Goal: Task Accomplishment & Management: Manage account settings

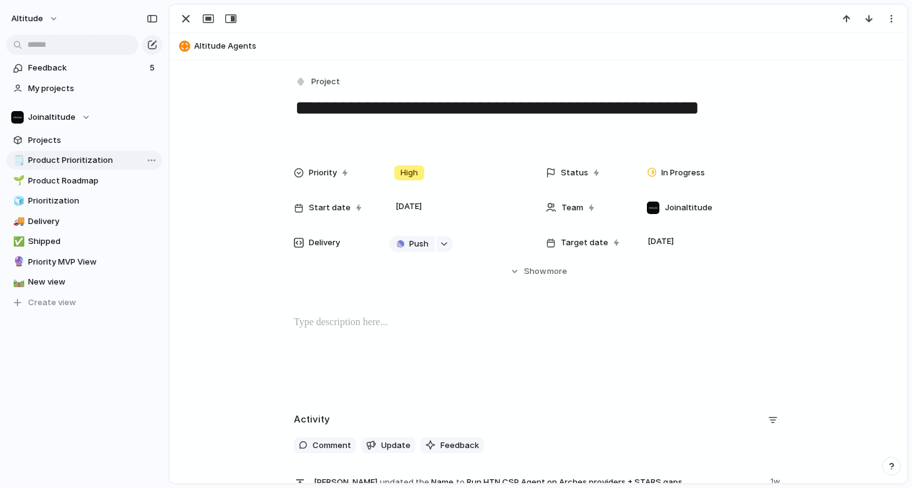
click at [63, 157] on span "Product Prioritization" at bounding box center [93, 160] width 130 height 12
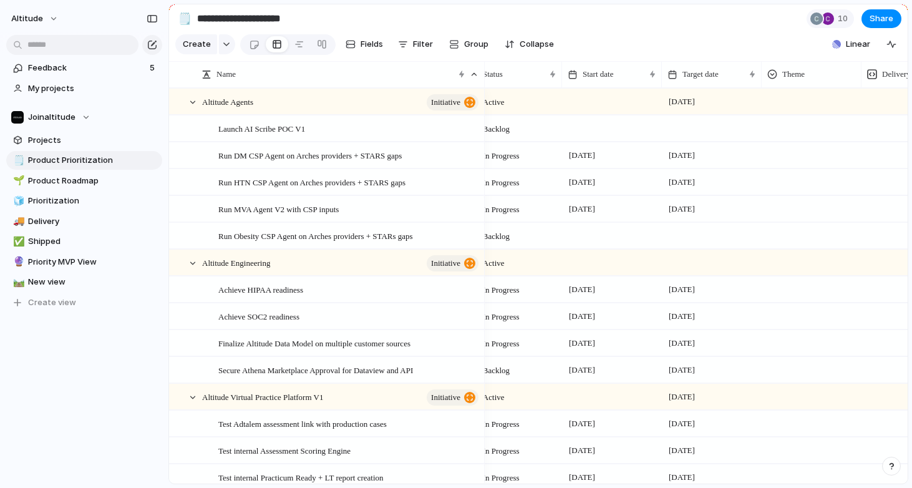
scroll to position [0, 298]
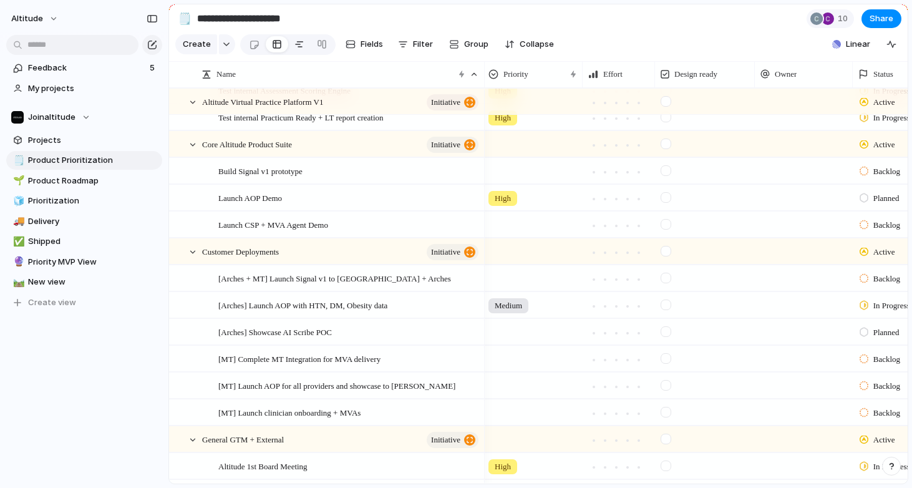
click at [294, 45] on div at bounding box center [299, 44] width 10 height 20
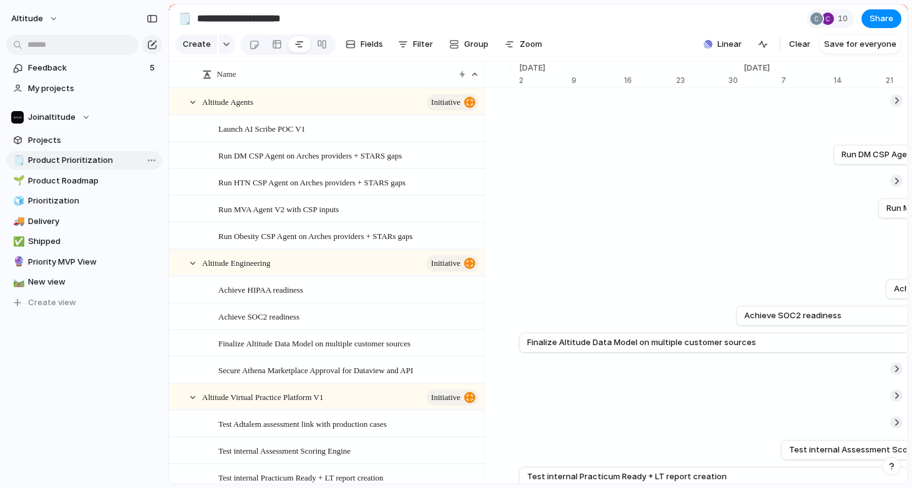
click at [77, 160] on span "Product Prioritization" at bounding box center [93, 160] width 130 height 12
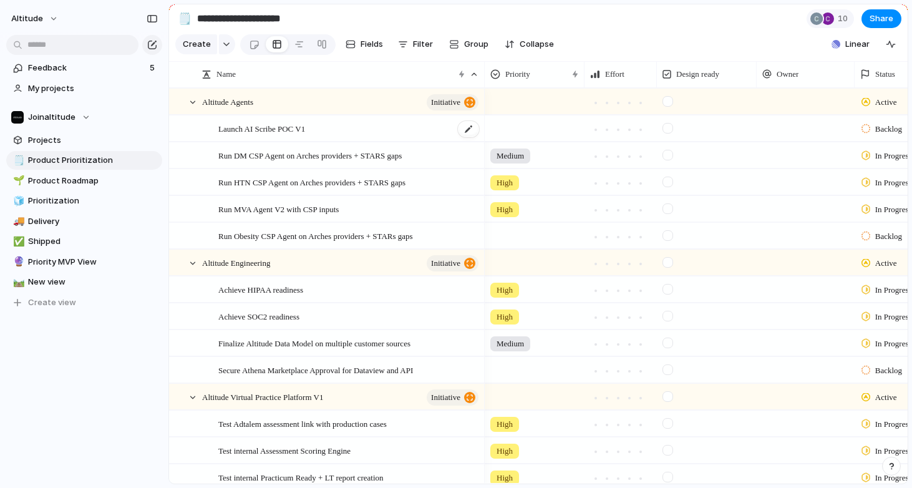
click at [279, 132] on span "Launch AI Scribe POC V1" at bounding box center [261, 128] width 87 height 14
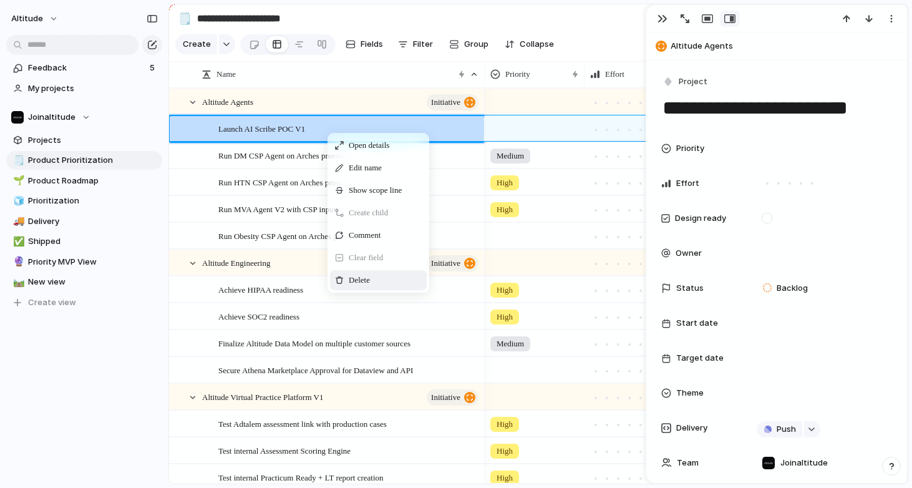
click at [365, 270] on div "Delete" at bounding box center [378, 280] width 97 height 20
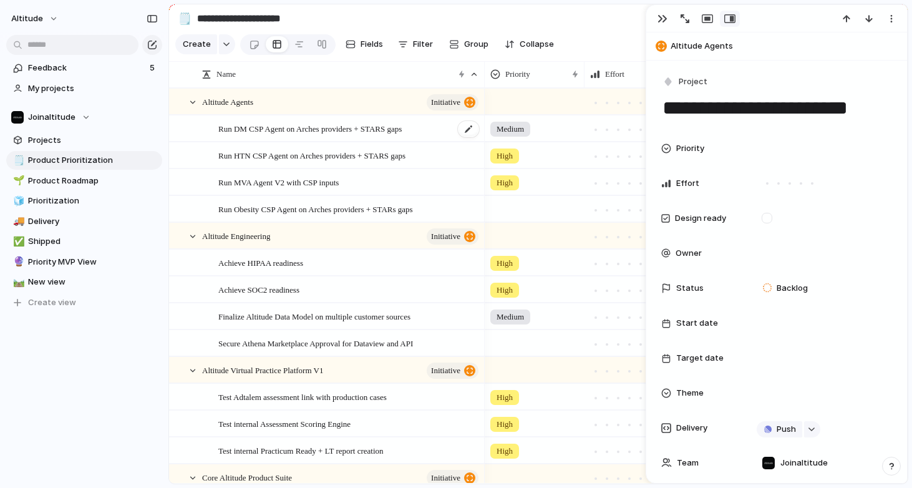
click at [346, 137] on div "Run DM CSP Agent on Arches providers + STARS gaps" at bounding box center [349, 129] width 262 height 26
type textarea "**********"
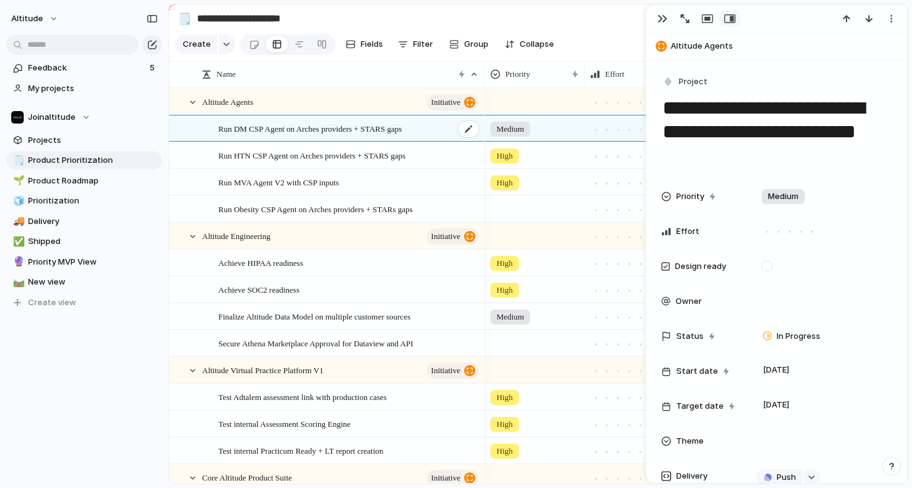
click at [344, 135] on div "Run DM CSP Agent on Arches providers + STARS gaps" at bounding box center [349, 129] width 262 height 26
drag, startPoint x: 435, startPoint y: 130, endPoint x: 219, endPoint y: 111, distance: 216.6
click at [219, 111] on div "**********" at bounding box center [456, 244] width 912 height 488
click at [666, 18] on div "button" at bounding box center [662, 19] width 10 height 10
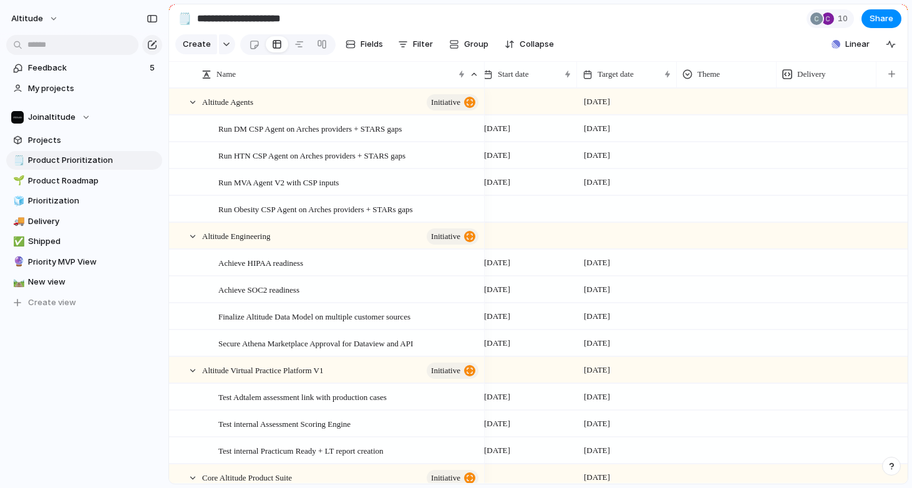
click at [707, 137] on div at bounding box center [727, 128] width 100 height 26
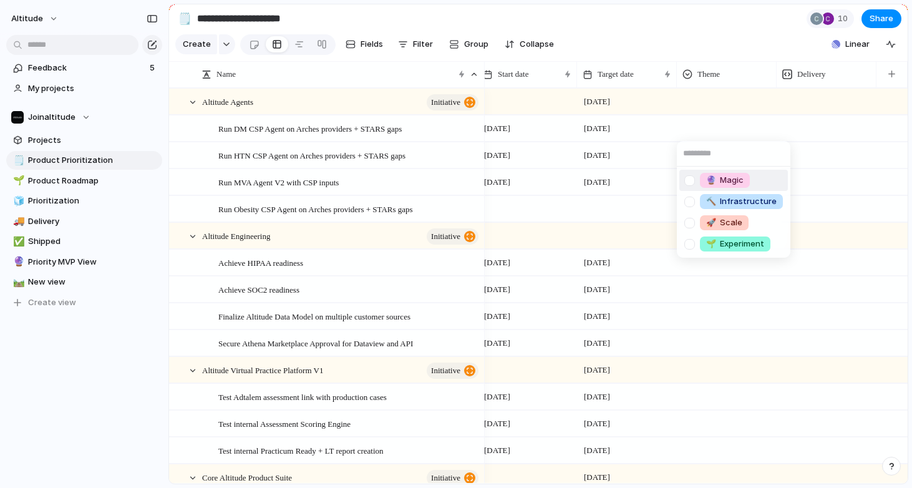
click at [709, 131] on div "🔮 Magic 🔨 Infrastructure 🚀 Scale 🌱 Experiment" at bounding box center [456, 244] width 912 height 488
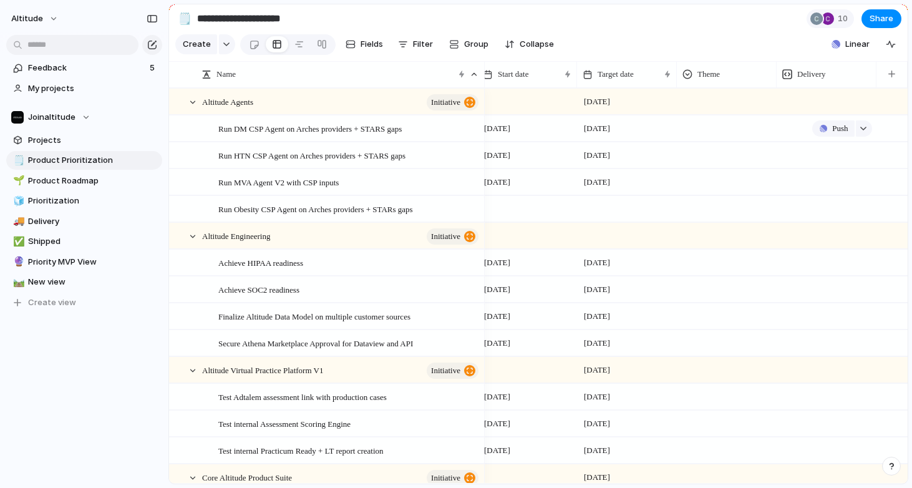
click at [807, 133] on div "Push" at bounding box center [826, 128] width 99 height 24
click at [362, 42] on span "Fields" at bounding box center [371, 44] width 22 height 12
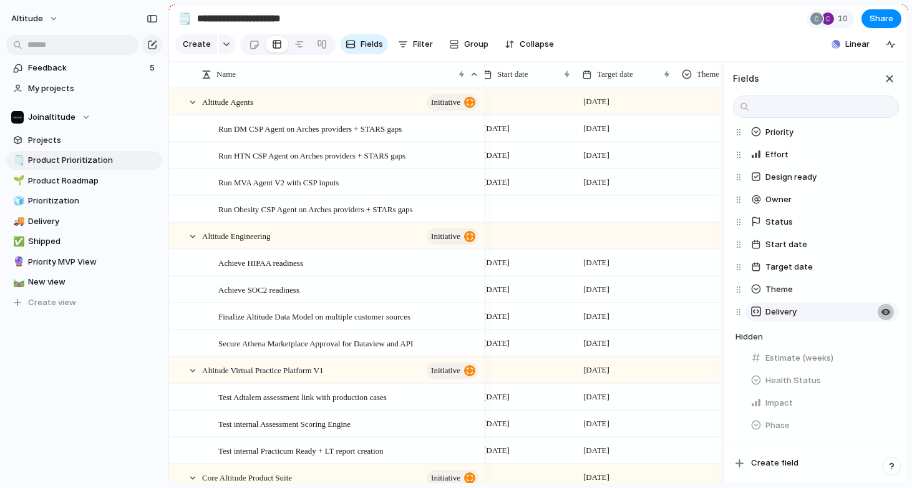
click at [888, 309] on button "button" at bounding box center [886, 312] width 16 height 16
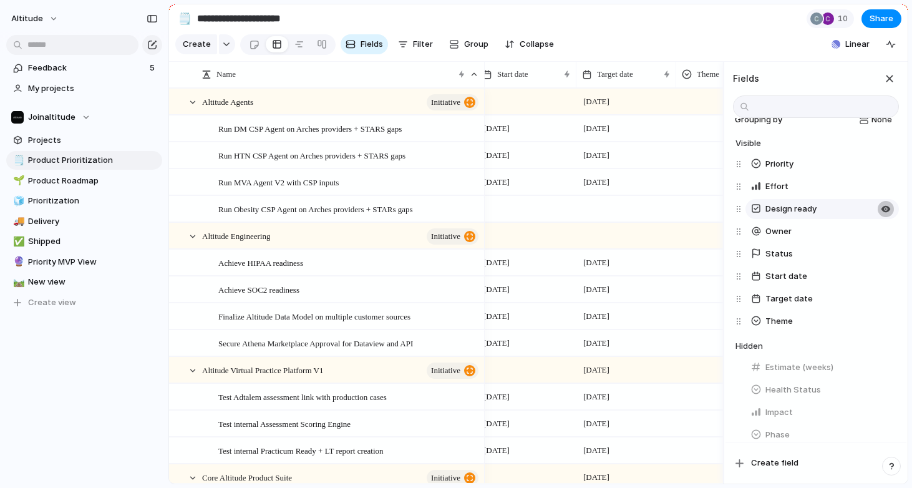
click at [884, 210] on div "button" at bounding box center [886, 209] width 10 height 10
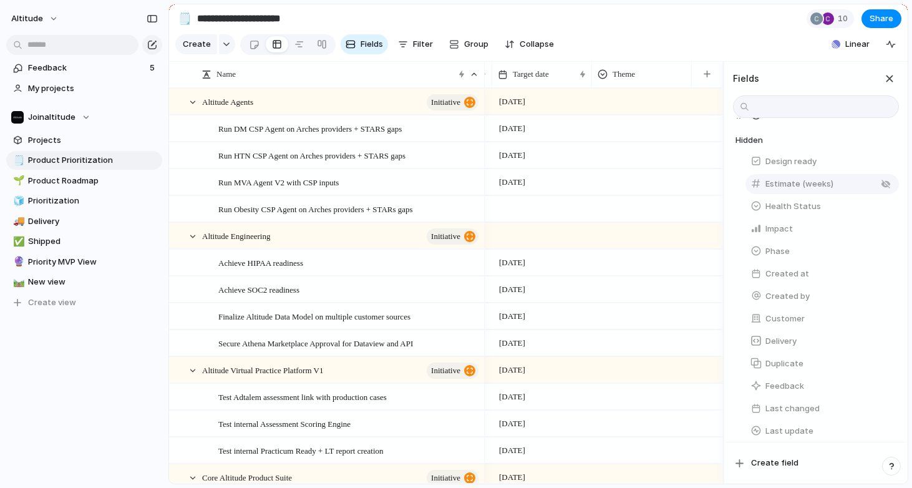
click at [841, 186] on button "Estimate (weeks)" at bounding box center [821, 184] width 153 height 20
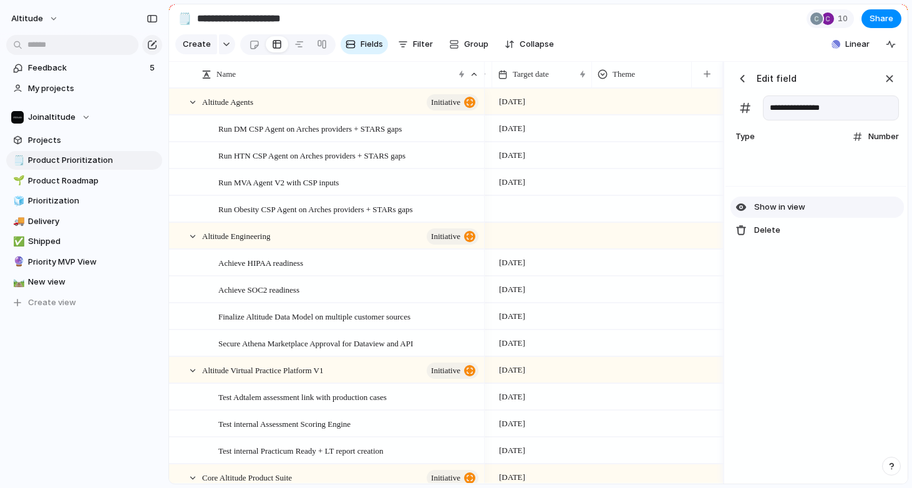
click at [809, 205] on button "Show in view" at bounding box center [816, 206] width 173 height 21
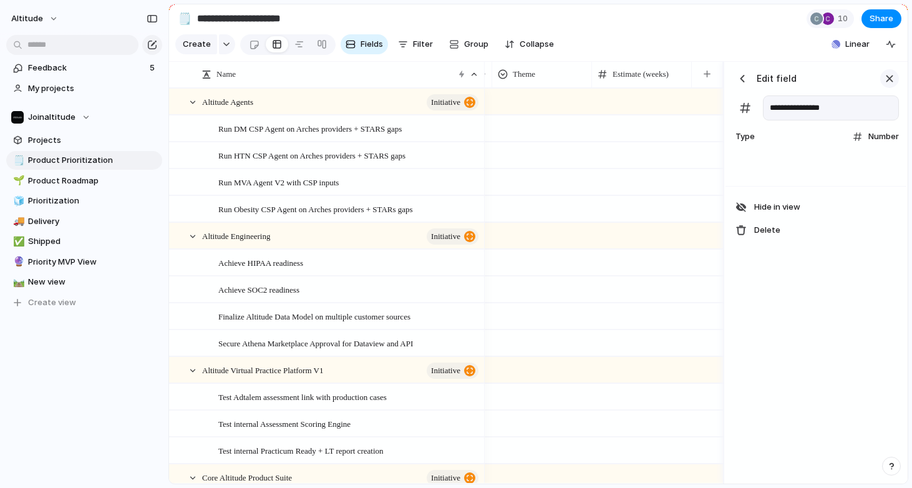
click at [887, 76] on div "button" at bounding box center [890, 79] width 14 height 14
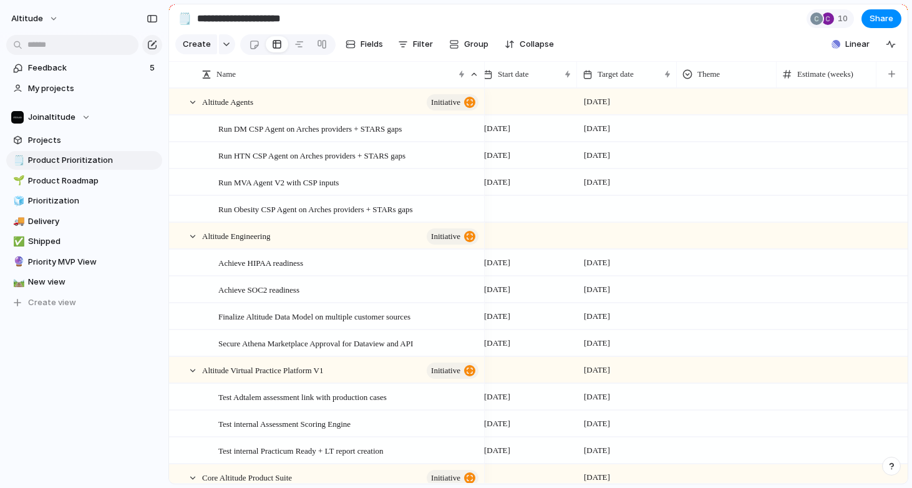
click at [829, 125] on div at bounding box center [826, 128] width 100 height 26
click at [873, 127] on input "*" at bounding box center [826, 131] width 99 height 30
type input "*"
click at [870, 137] on input "*" at bounding box center [826, 131] width 99 height 30
click at [781, 311] on div at bounding box center [826, 316] width 100 height 26
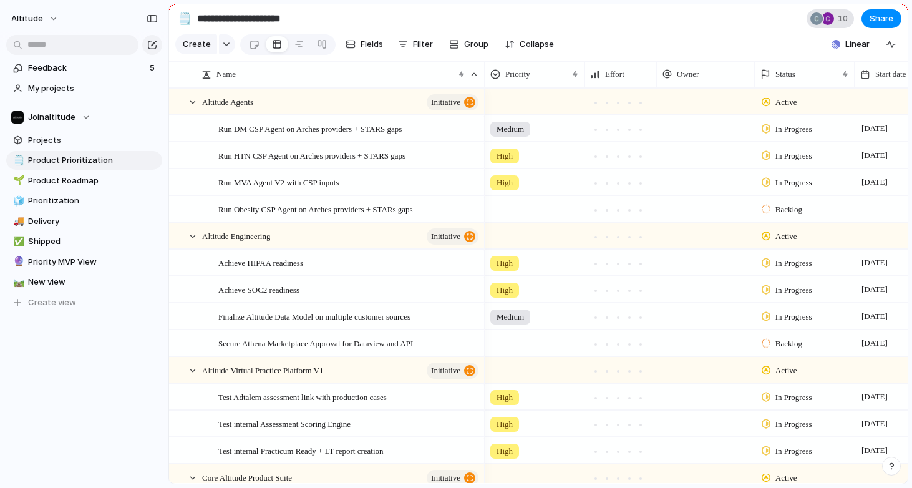
click at [834, 19] on div "10" at bounding box center [829, 18] width 47 height 19
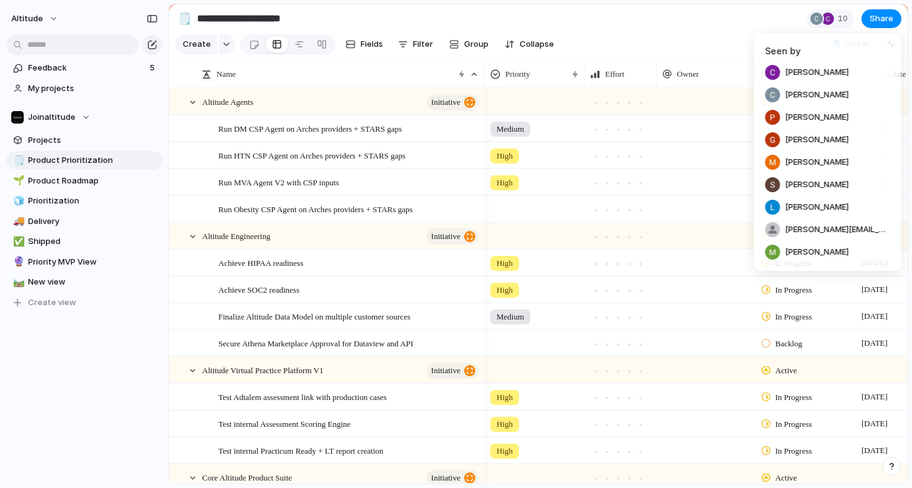
click at [726, 17] on div "Seen by [PERSON_NAME] [PERSON_NAME] [PERSON_NAME] [PERSON_NAME] [PERSON_NAME] […" at bounding box center [456, 244] width 912 height 488
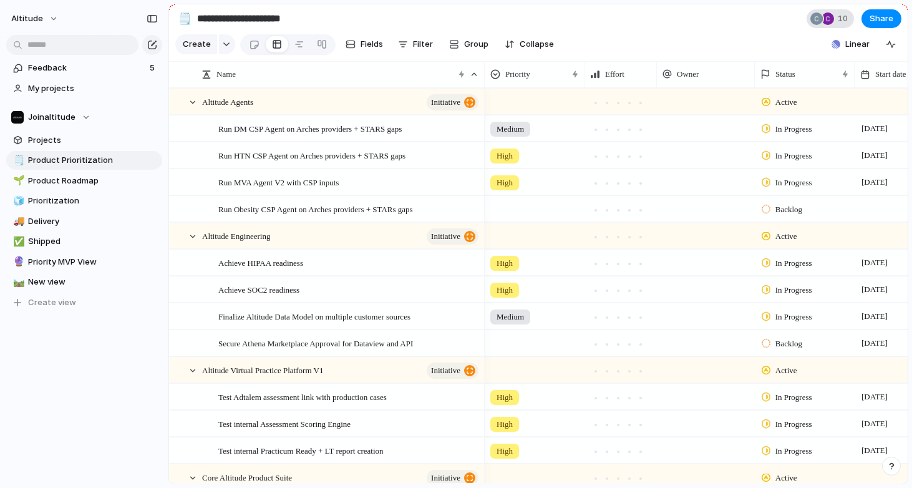
click at [825, 17] on div at bounding box center [827, 18] width 12 height 12
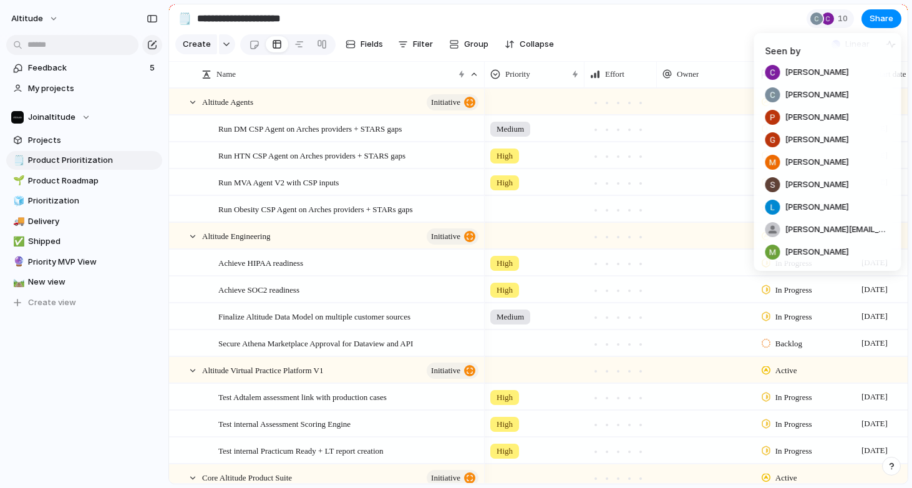
click at [49, 17] on div "Seen by [PERSON_NAME] [PERSON_NAME] [PERSON_NAME] [PERSON_NAME] [PERSON_NAME] […" at bounding box center [456, 244] width 912 height 488
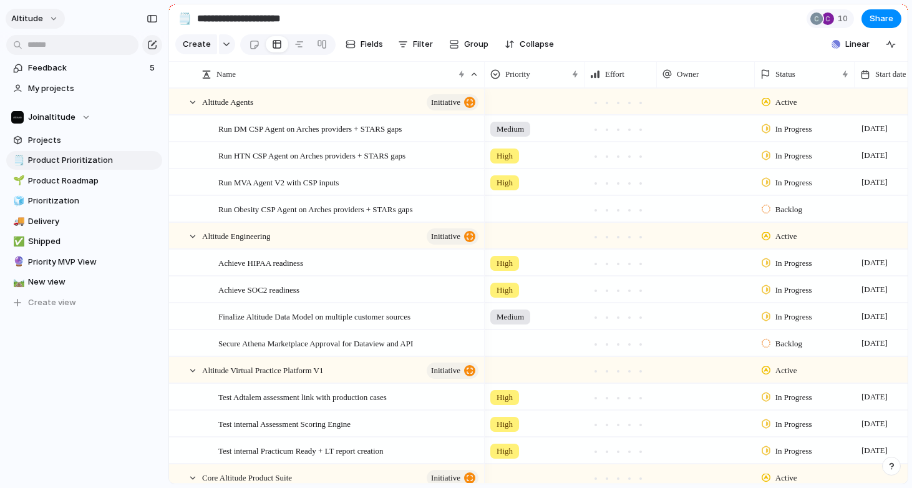
click at [47, 20] on button "Altitude" at bounding box center [35, 19] width 59 height 20
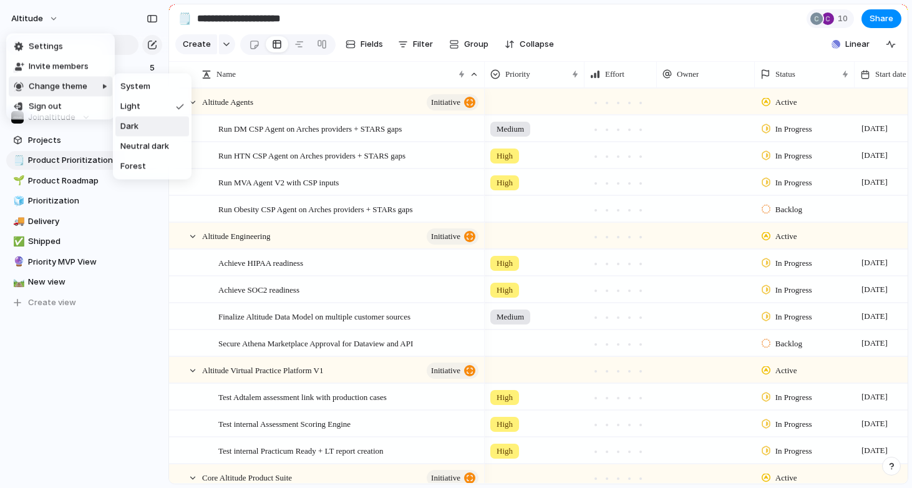
click at [153, 130] on li "Dark" at bounding box center [152, 127] width 74 height 20
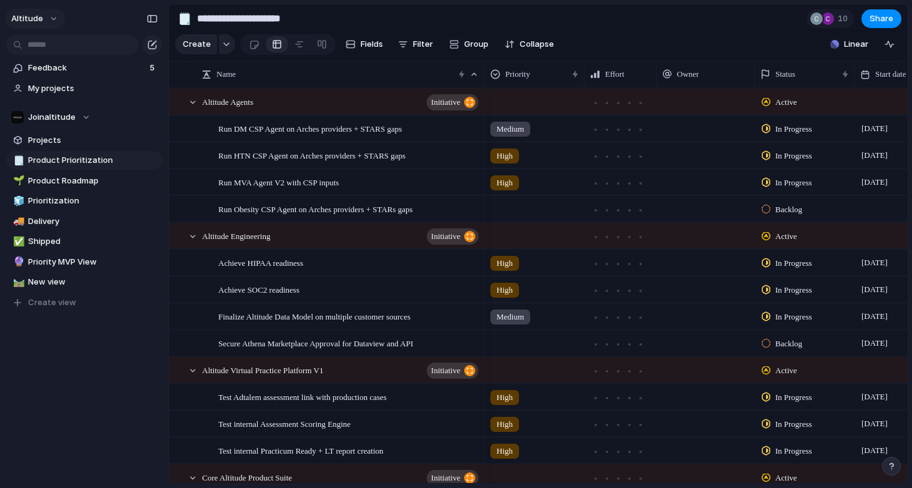
click at [46, 18] on button "Altitude" at bounding box center [35, 19] width 59 height 20
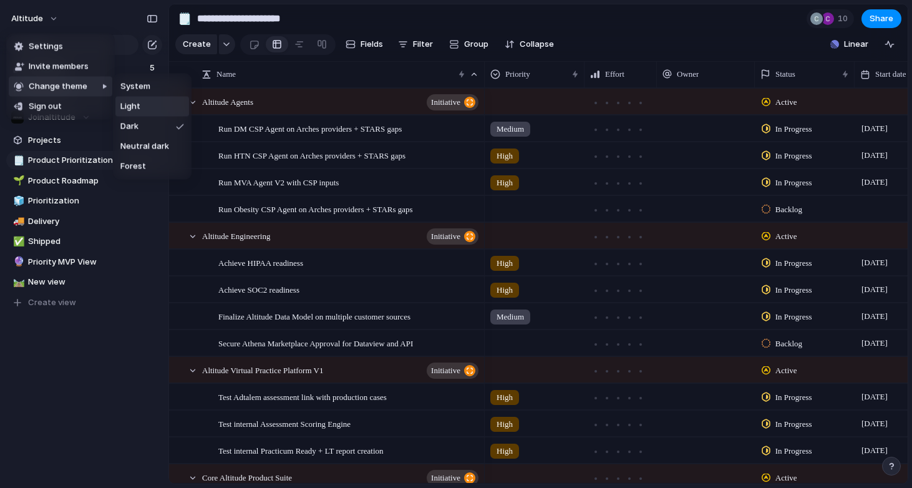
click at [152, 107] on li "Light" at bounding box center [152, 107] width 74 height 20
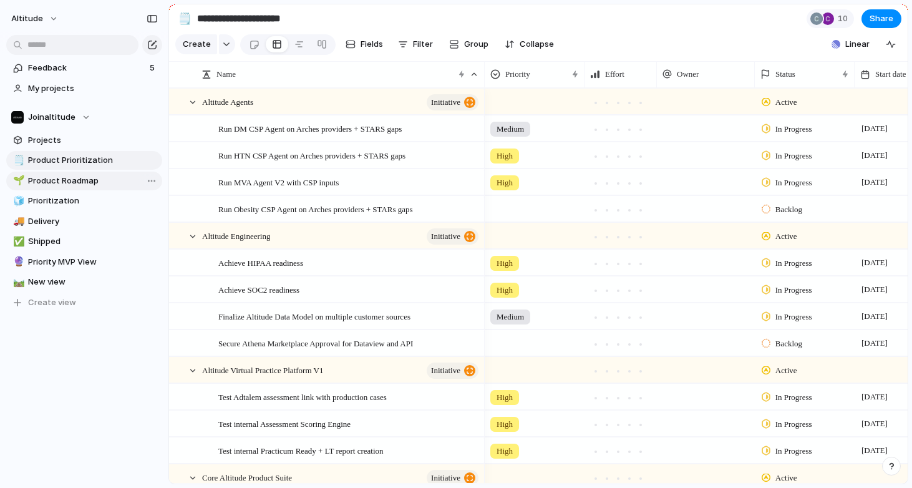
click at [79, 187] on link "🌱 Product Roadmap" at bounding box center [84, 181] width 156 height 19
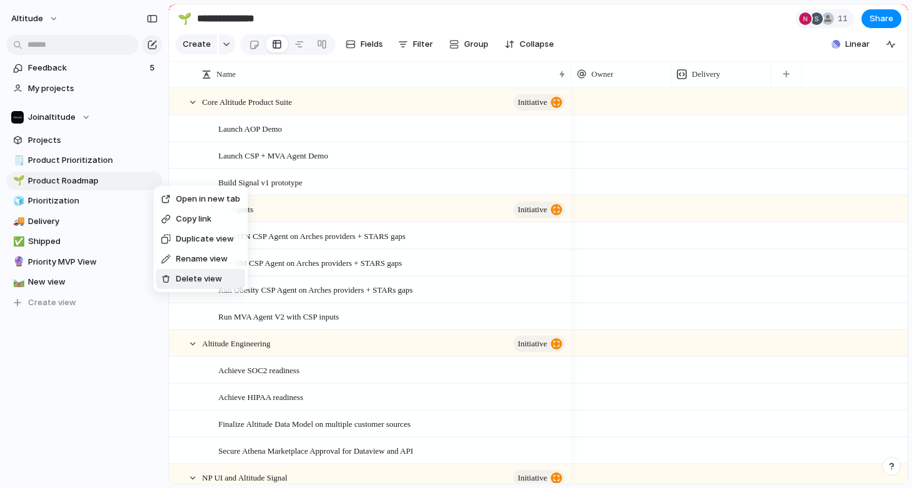
click at [198, 277] on span "Delete view" at bounding box center [199, 279] width 46 height 12
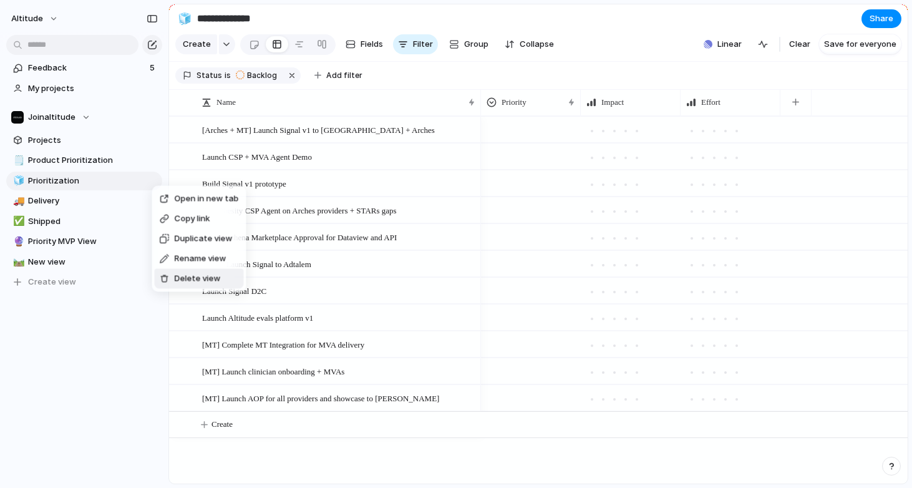
click at [203, 277] on span "Delete view" at bounding box center [198, 279] width 46 height 12
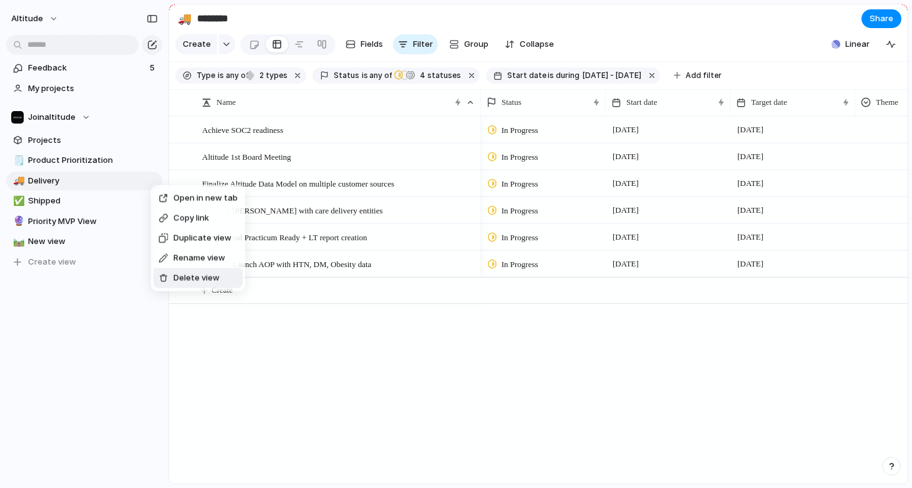
click at [180, 278] on span "Delete view" at bounding box center [196, 278] width 46 height 12
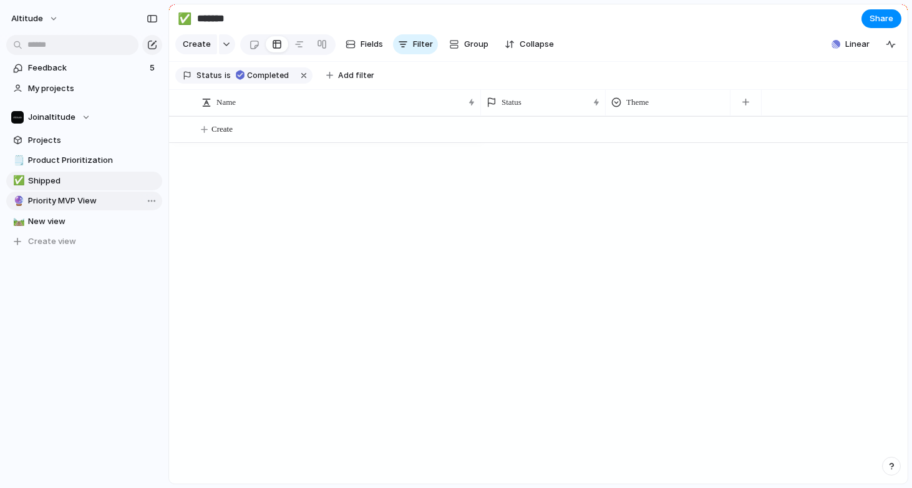
click at [103, 203] on span "Priority MVP View" at bounding box center [93, 201] width 130 height 12
type input "**********"
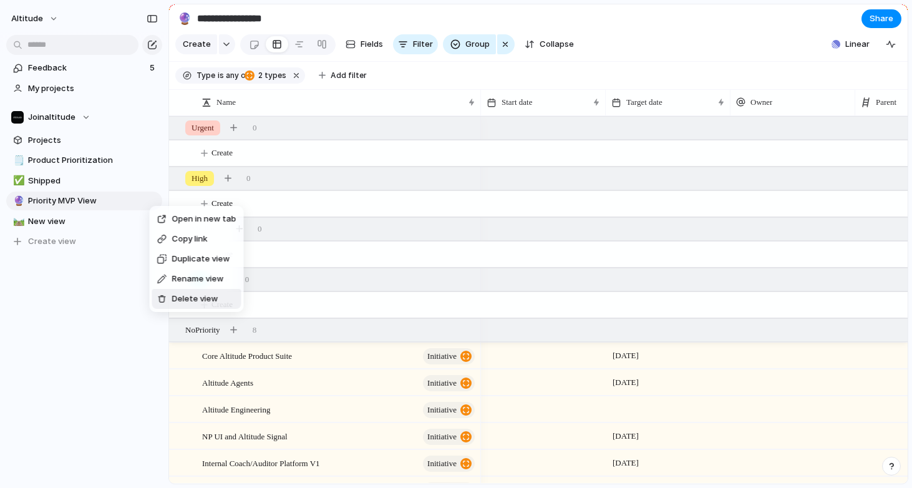
click at [190, 293] on span "Delete view" at bounding box center [195, 299] width 46 height 12
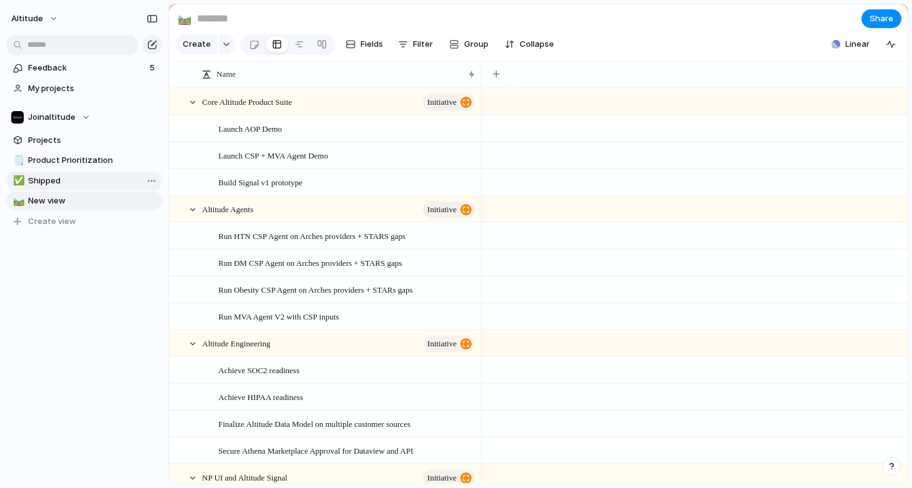
click at [65, 175] on span "Shipped" at bounding box center [93, 181] width 130 height 12
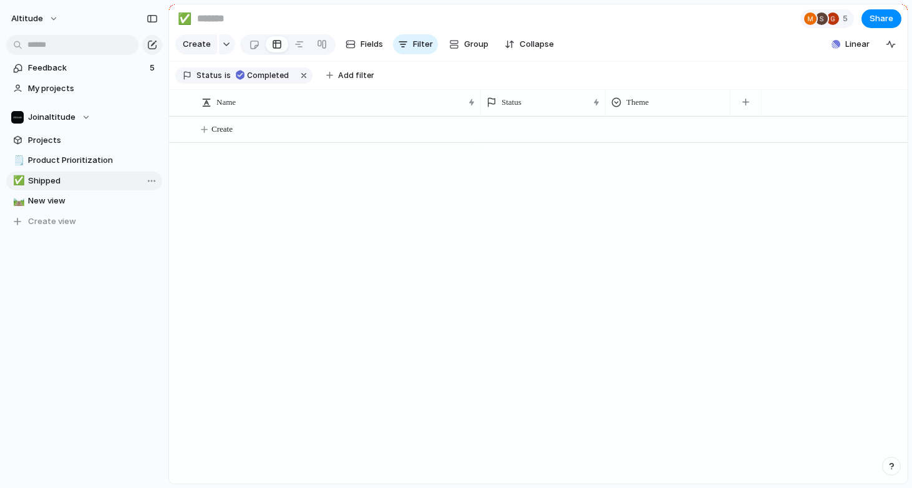
type input "*******"
click at [143, 180] on div at bounding box center [148, 180] width 22 height 15
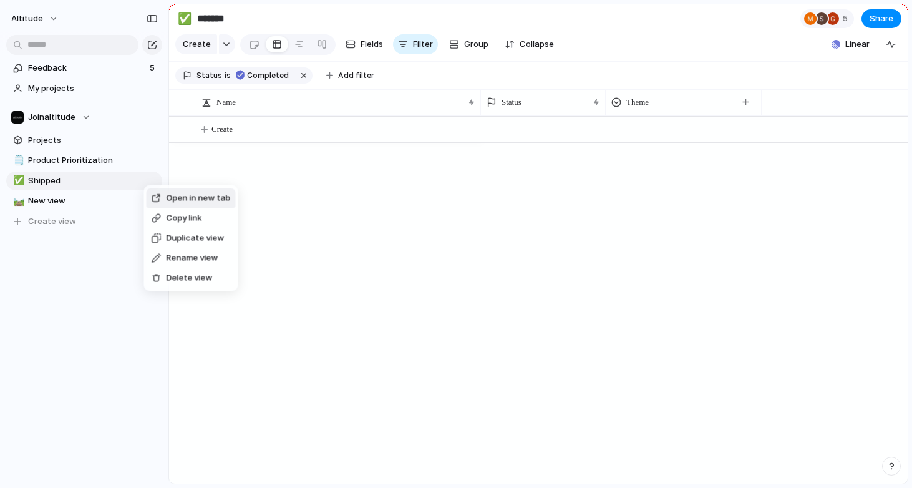
click at [178, 274] on span "Delete view" at bounding box center [190, 278] width 46 height 12
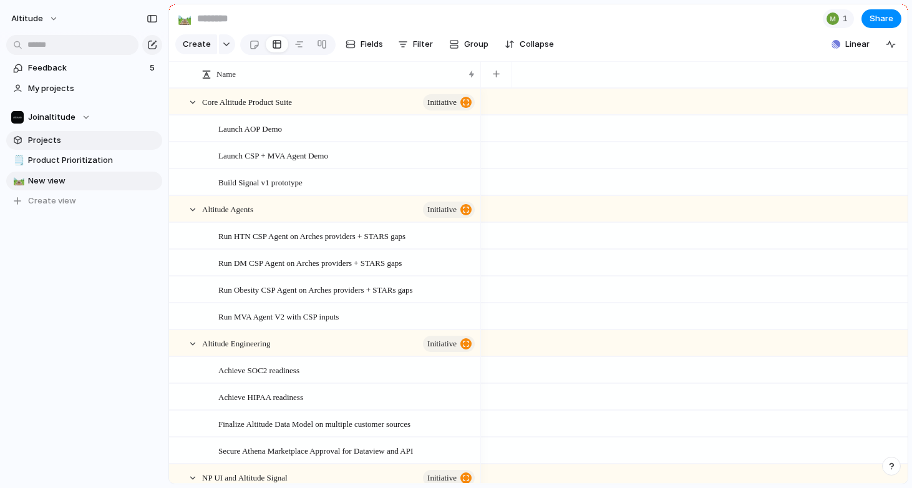
click at [69, 140] on span "Projects" at bounding box center [93, 140] width 130 height 12
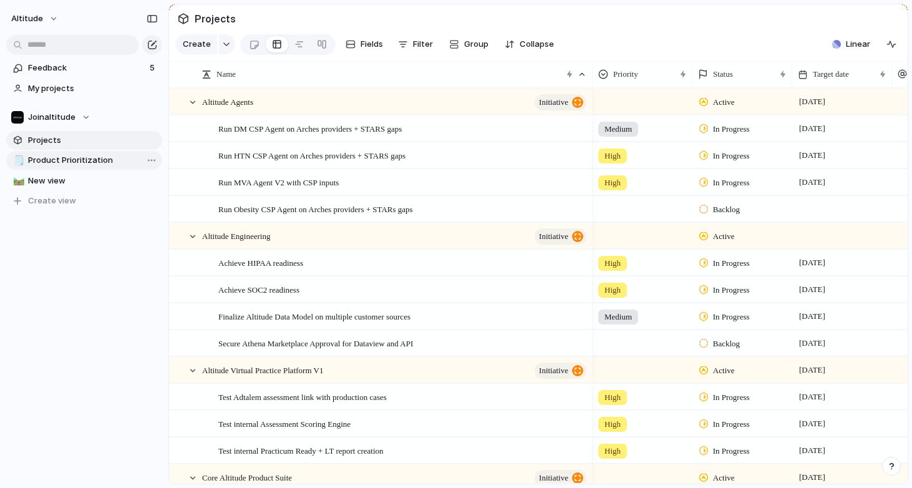
click at [70, 159] on span "Product Prioritization" at bounding box center [93, 160] width 130 height 12
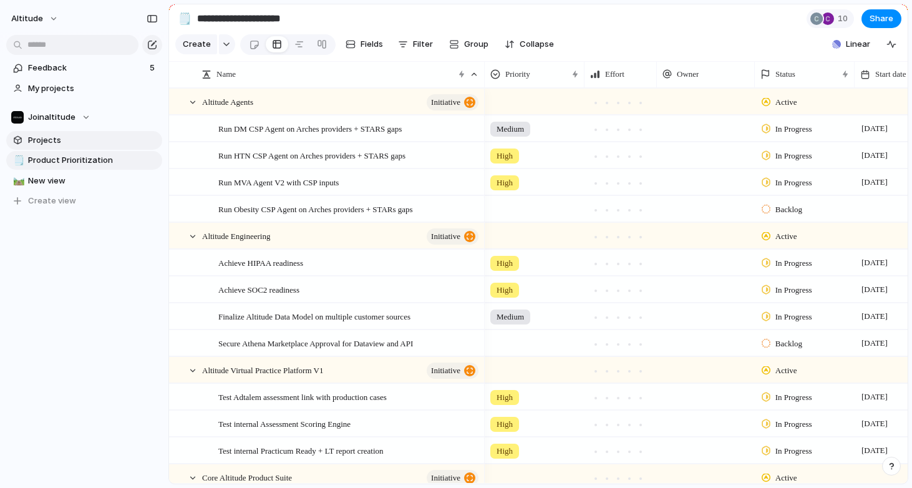
click at [72, 140] on span "Projects" at bounding box center [93, 140] width 130 height 12
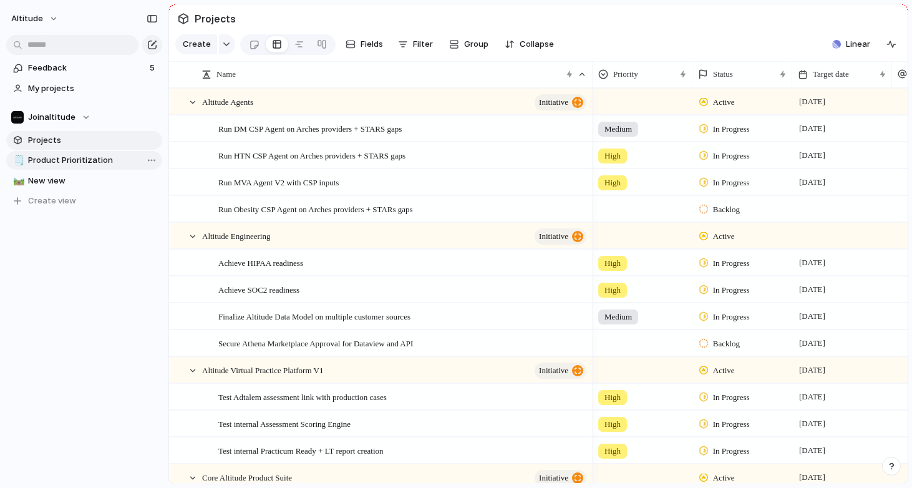
click at [65, 157] on span "Product Prioritization" at bounding box center [93, 160] width 130 height 12
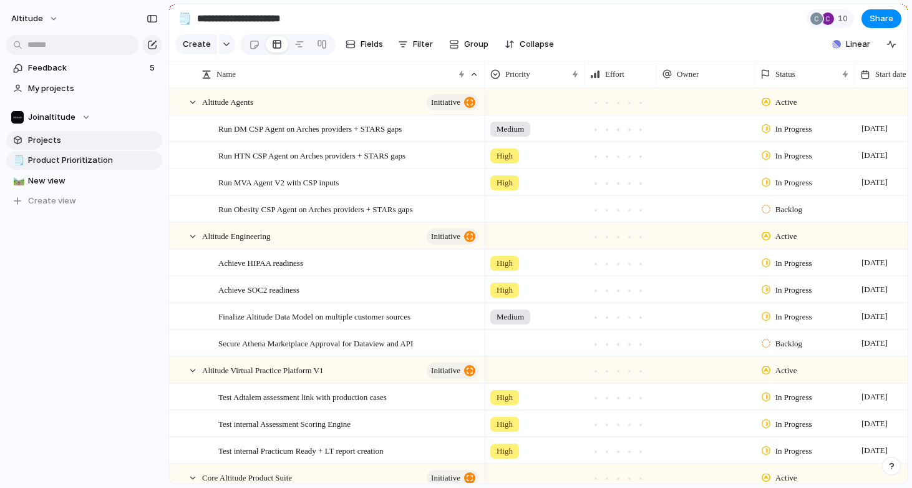
click at [79, 142] on span "Projects" at bounding box center [93, 140] width 130 height 12
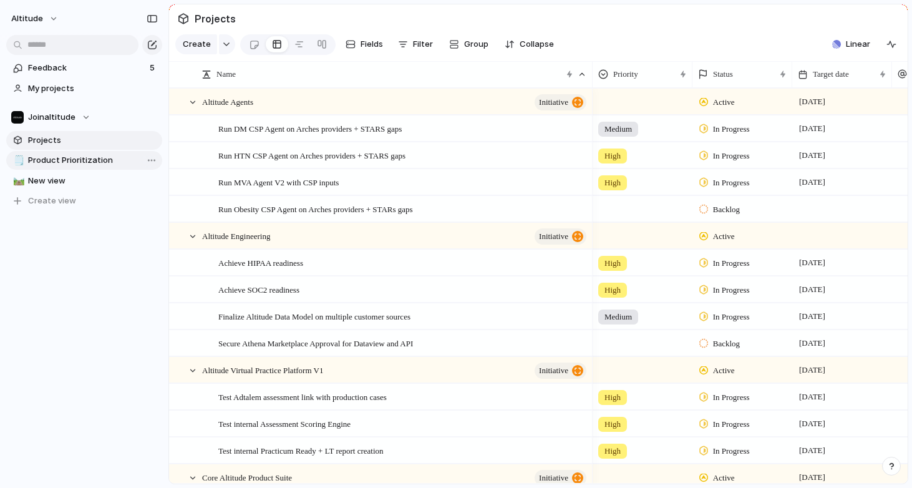
click at [87, 160] on span "Product Prioritization" at bounding box center [93, 160] width 130 height 12
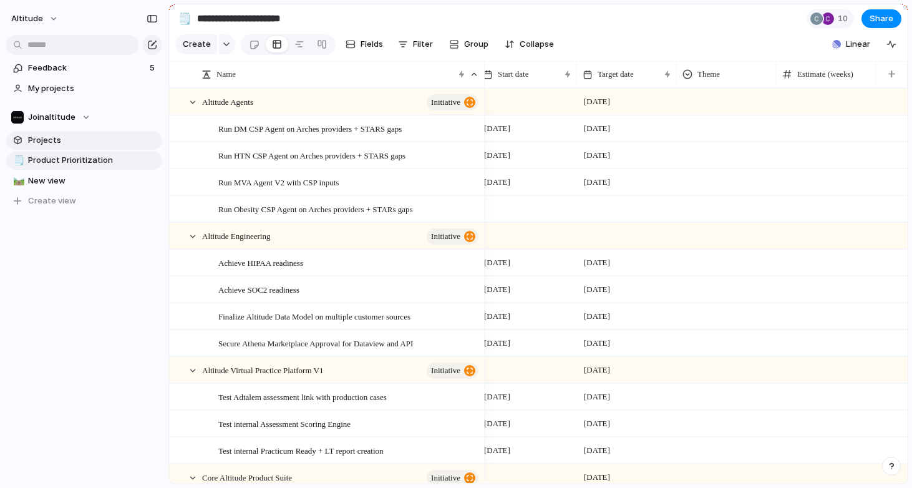
click at [85, 140] on span "Projects" at bounding box center [93, 140] width 130 height 12
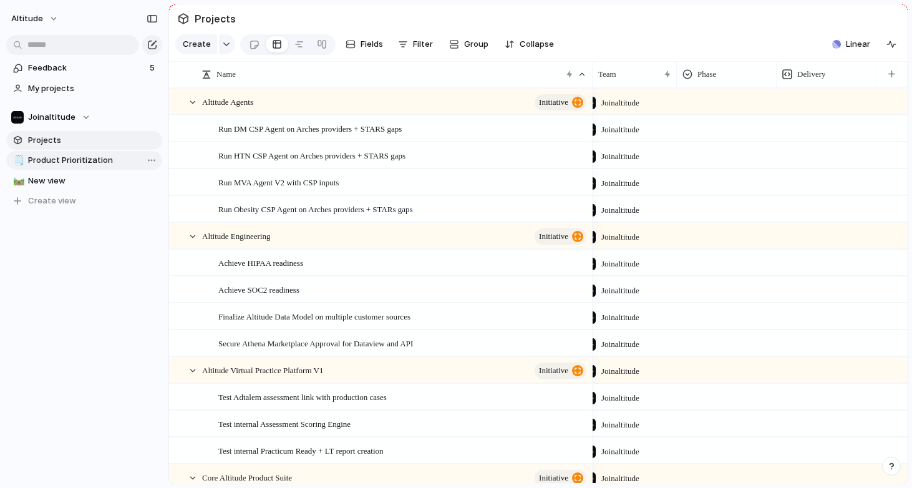
click at [92, 164] on span "Product Prioritization" at bounding box center [93, 160] width 130 height 12
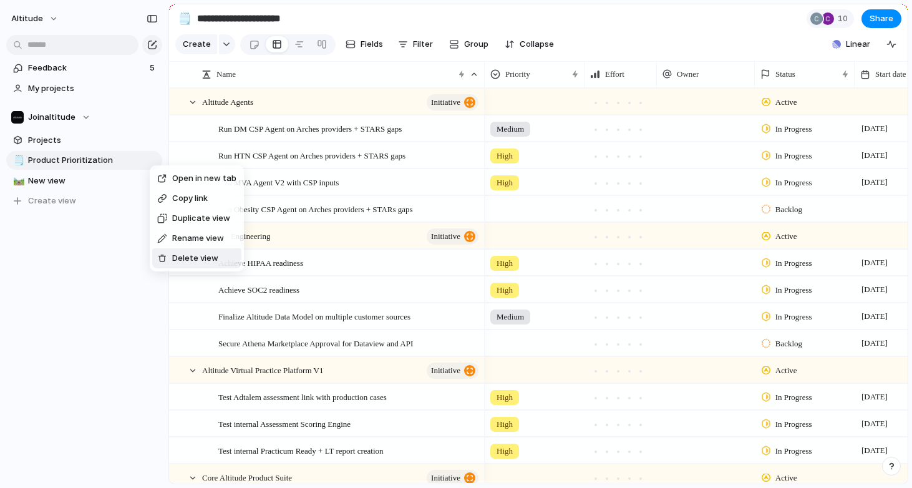
click at [183, 255] on span "Delete view" at bounding box center [195, 258] width 46 height 12
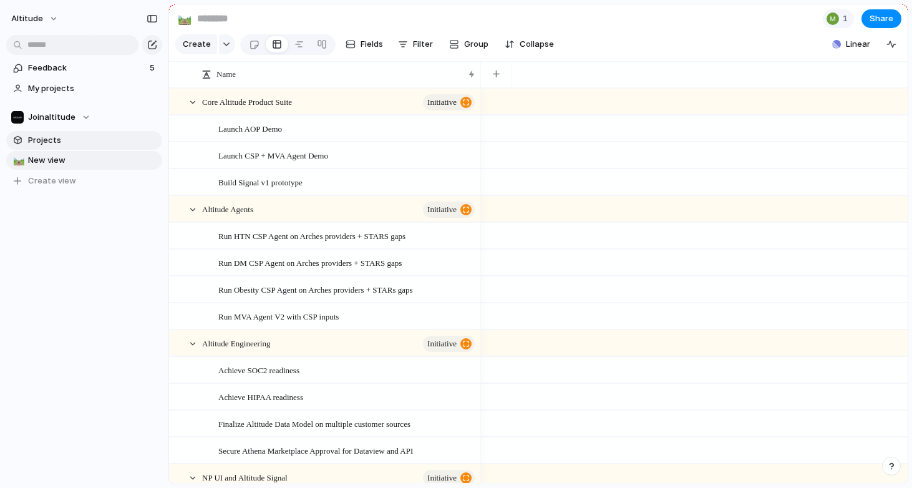
click at [46, 145] on span "Projects" at bounding box center [93, 140] width 130 height 12
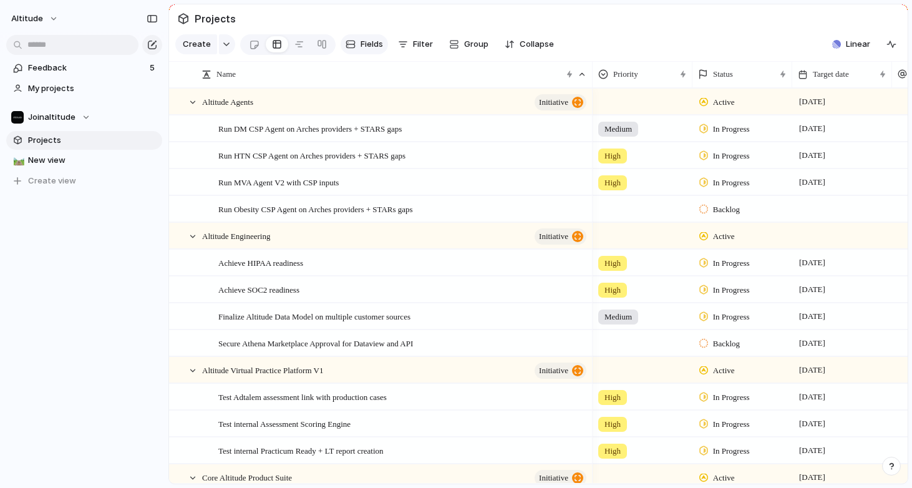
click at [368, 46] on span "Fields" at bounding box center [371, 44] width 22 height 12
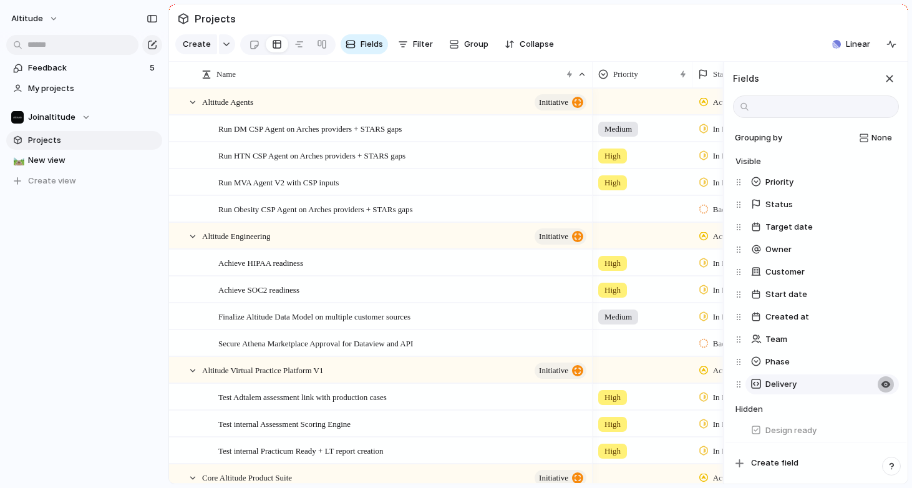
click at [884, 382] on div "button" at bounding box center [886, 384] width 10 height 10
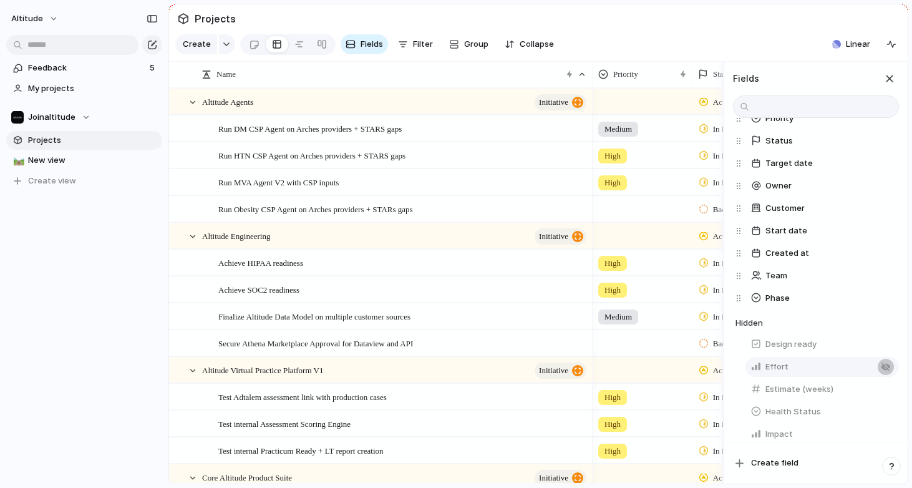
click at [886, 370] on div "button" at bounding box center [886, 367] width 10 height 10
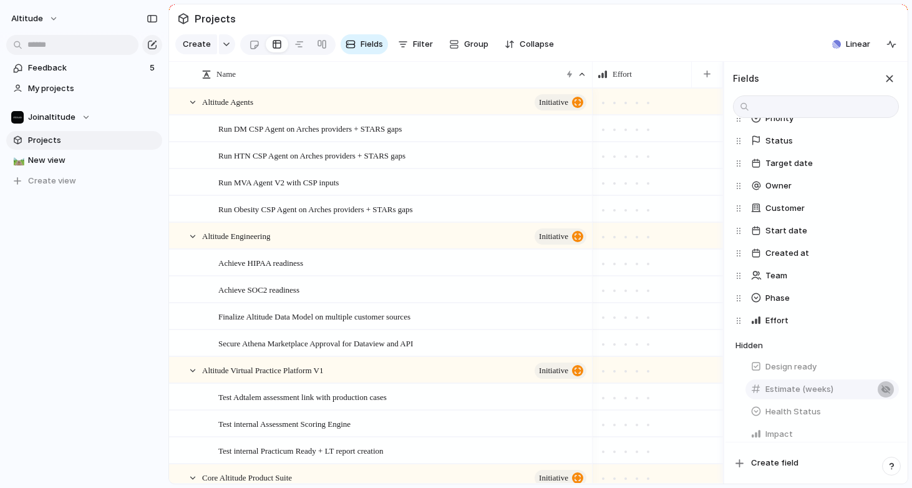
click at [885, 389] on div "button" at bounding box center [886, 389] width 10 height 10
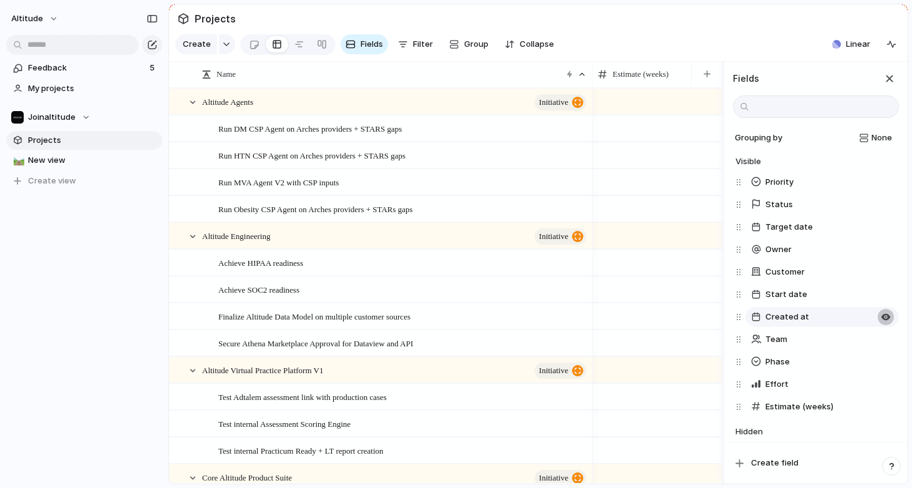
click at [883, 316] on div "button" at bounding box center [886, 317] width 10 height 10
click at [886, 317] on div "button" at bounding box center [886, 317] width 10 height 10
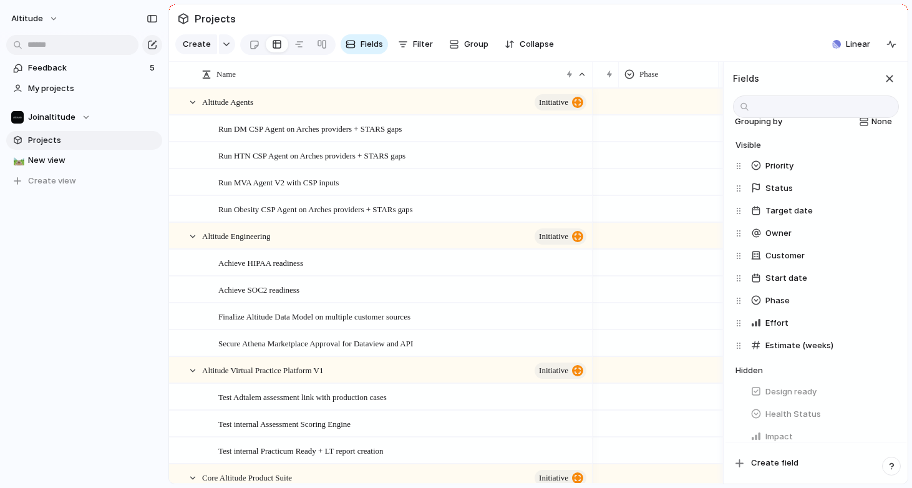
click at [675, 155] on div at bounding box center [668, 153] width 99 height 21
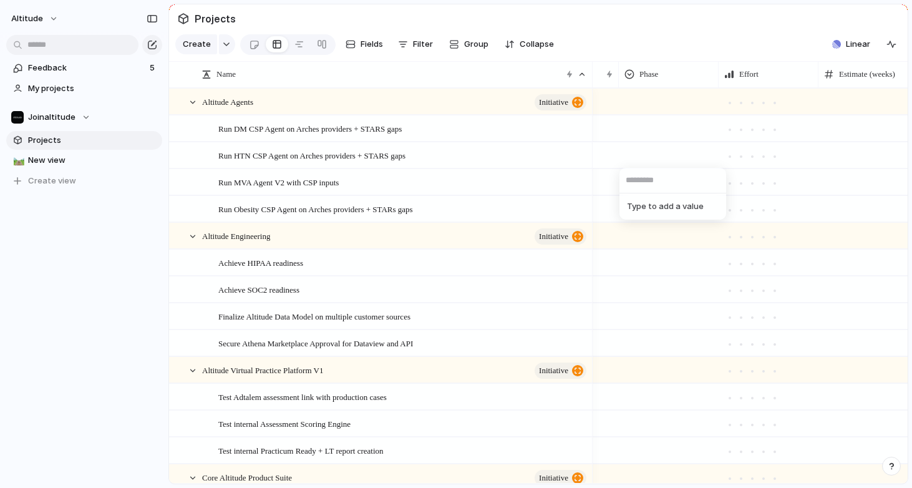
click at [660, 155] on div "Type to add a value" at bounding box center [456, 244] width 912 height 488
click at [660, 155] on div at bounding box center [668, 153] width 99 height 21
click at [660, 155] on div "Type to add a value" at bounding box center [456, 244] width 912 height 488
click at [364, 48] on span "Fields" at bounding box center [371, 44] width 22 height 12
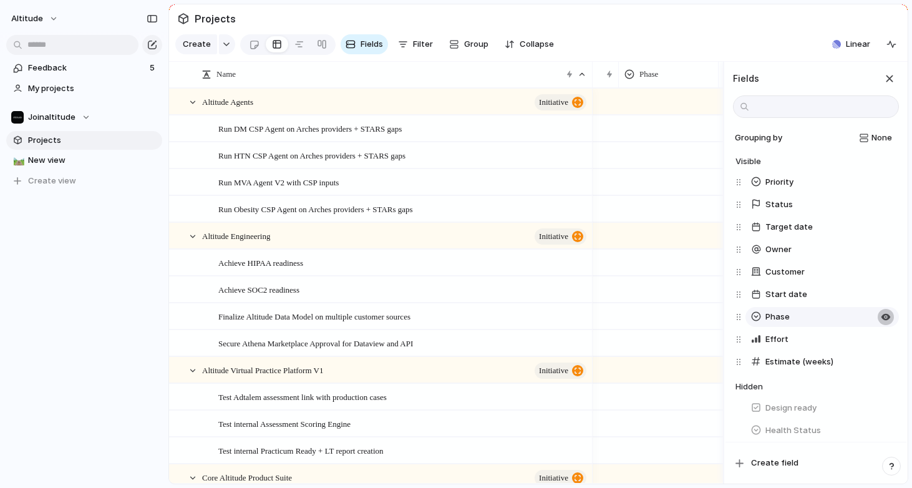
click at [883, 317] on div "button" at bounding box center [886, 317] width 10 height 10
click at [99, 307] on div "Altitude Feedback 5 My projects Joinaltitude Projects 🛤️ New view To pick up a …" at bounding box center [84, 244] width 168 height 488
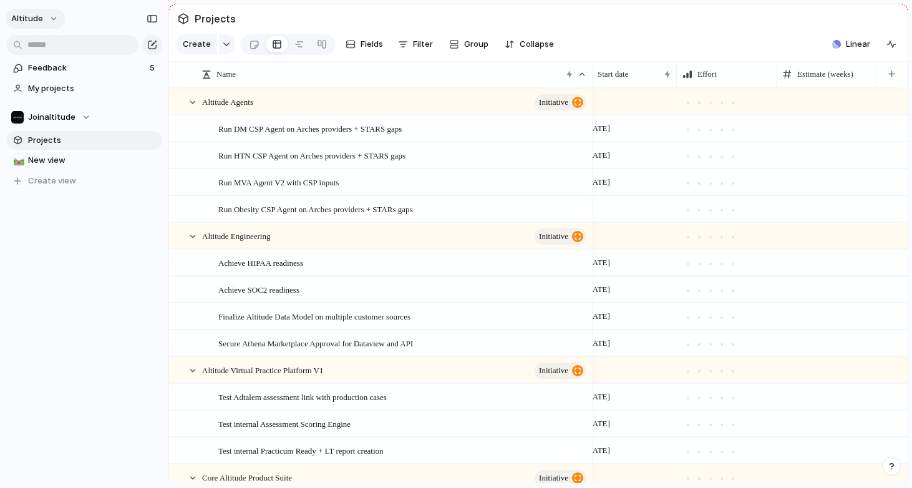
click at [49, 23] on button "Altitude" at bounding box center [35, 19] width 59 height 20
click at [68, 64] on span "Invite members" at bounding box center [59, 66] width 60 height 12
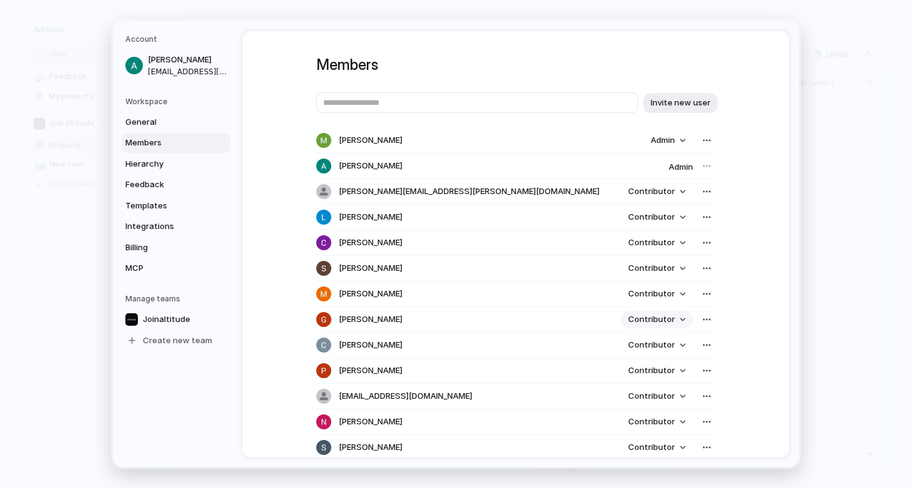
click at [659, 320] on span "Contributor" at bounding box center [651, 319] width 47 height 12
click at [546, 331] on div "Admin Contributor" at bounding box center [456, 244] width 912 height 488
click at [709, 315] on div "button" at bounding box center [707, 319] width 10 height 10
click at [678, 344] on span "Remove from workspace" at bounding box center [659, 346] width 97 height 12
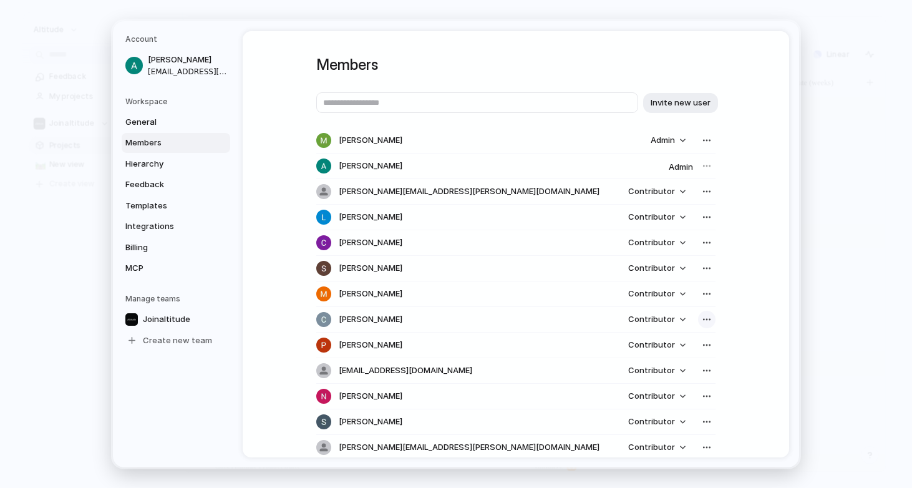
click at [710, 320] on div "button" at bounding box center [707, 319] width 10 height 10
click at [694, 346] on span "Remove from workspace" at bounding box center [659, 346] width 97 height 12
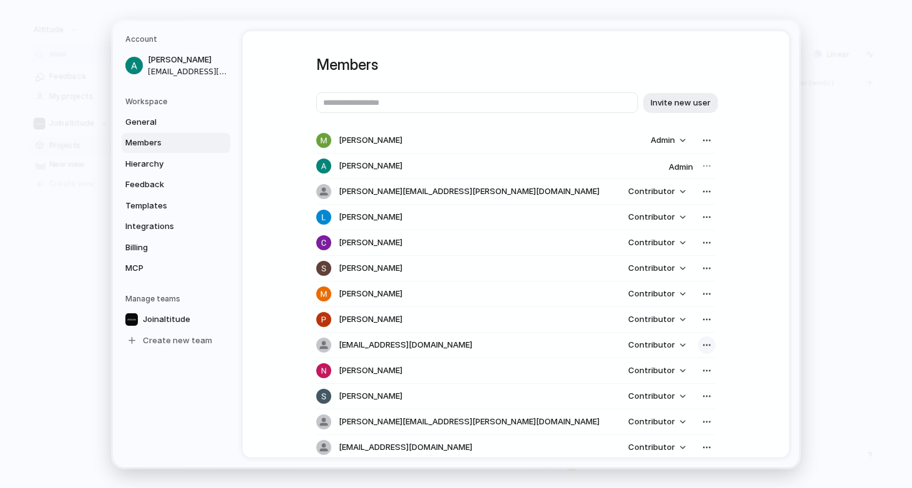
click at [709, 347] on div "button" at bounding box center [707, 345] width 10 height 10
click at [682, 371] on span "Remove from workspace" at bounding box center [659, 371] width 97 height 12
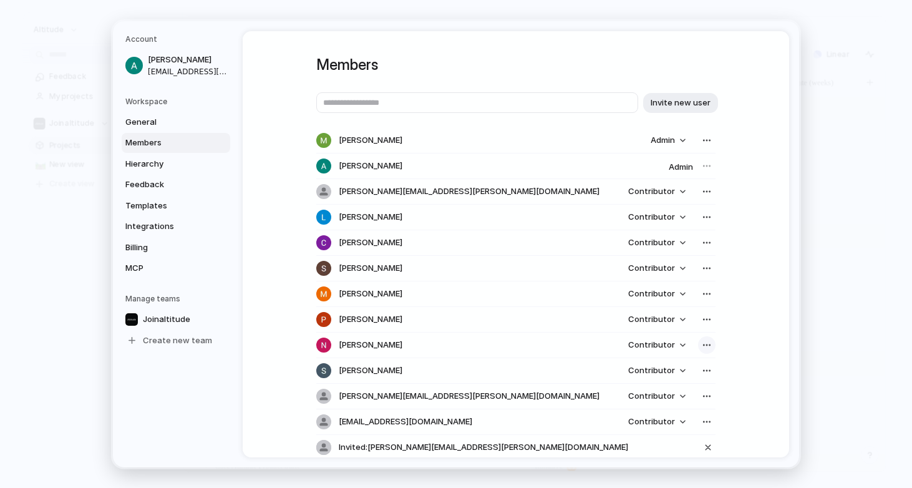
click at [708, 346] on div "button" at bounding box center [707, 345] width 10 height 10
click at [670, 372] on span "Remove from workspace" at bounding box center [659, 371] width 97 height 12
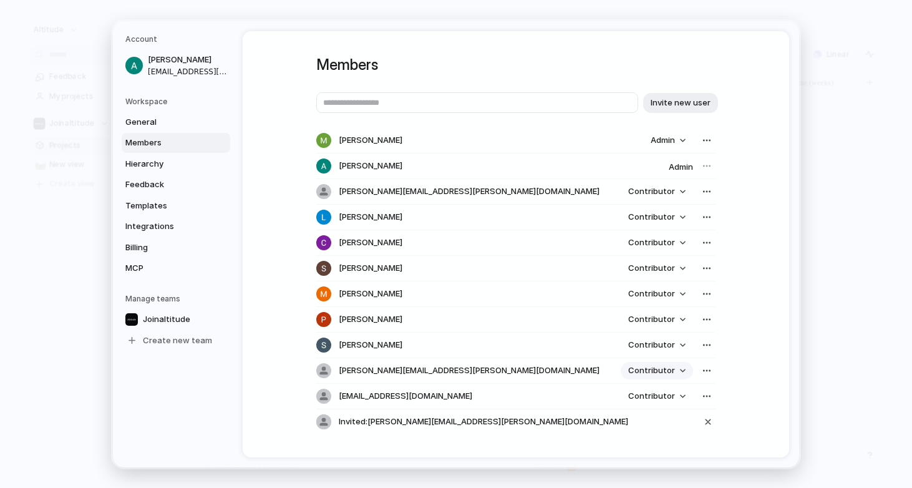
click at [662, 369] on span "Contributor" at bounding box center [651, 370] width 47 height 12
click at [652, 398] on span "Admin" at bounding box center [643, 397] width 24 height 12
click at [165, 167] on span "Hierarchy" at bounding box center [165, 163] width 80 height 12
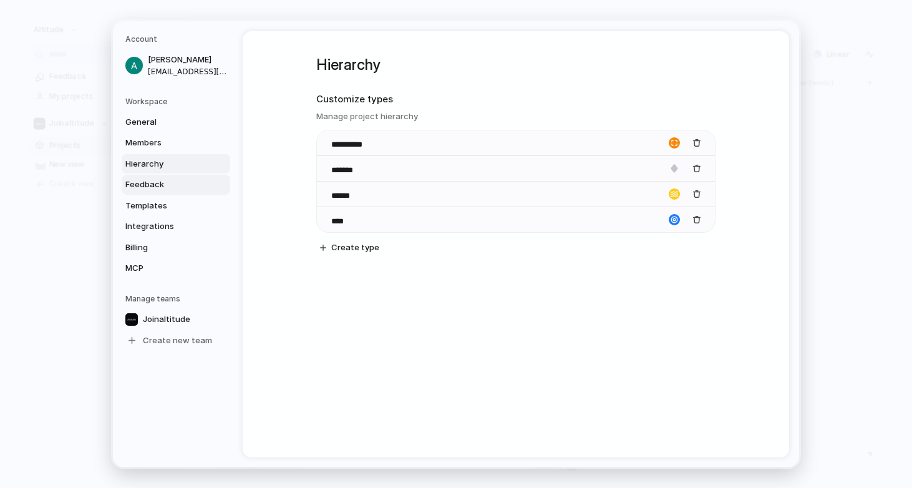
click at [162, 185] on span "Feedback" at bounding box center [165, 184] width 80 height 12
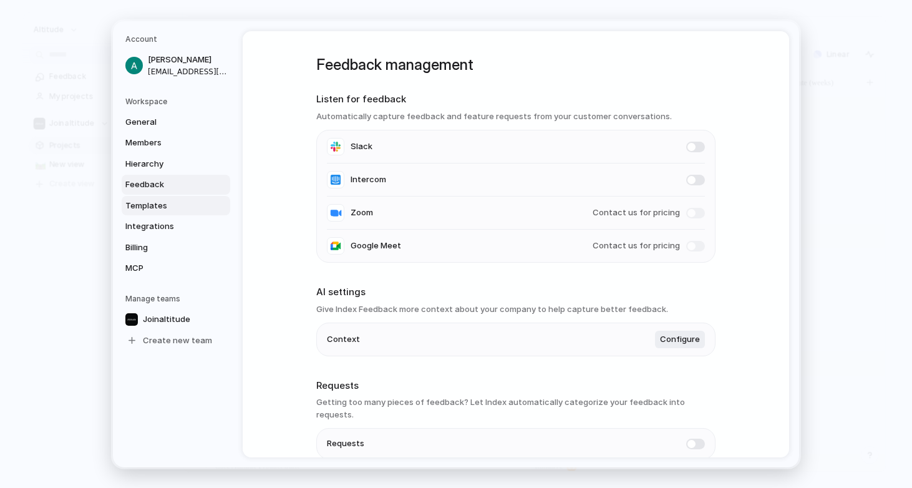
click at [162, 207] on span "Templates" at bounding box center [165, 205] width 80 height 12
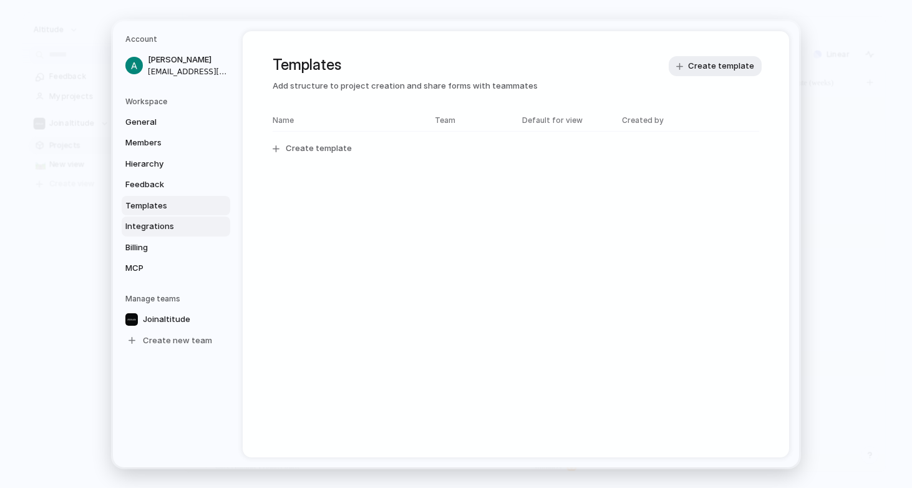
click at [160, 228] on span "Integrations" at bounding box center [165, 226] width 80 height 12
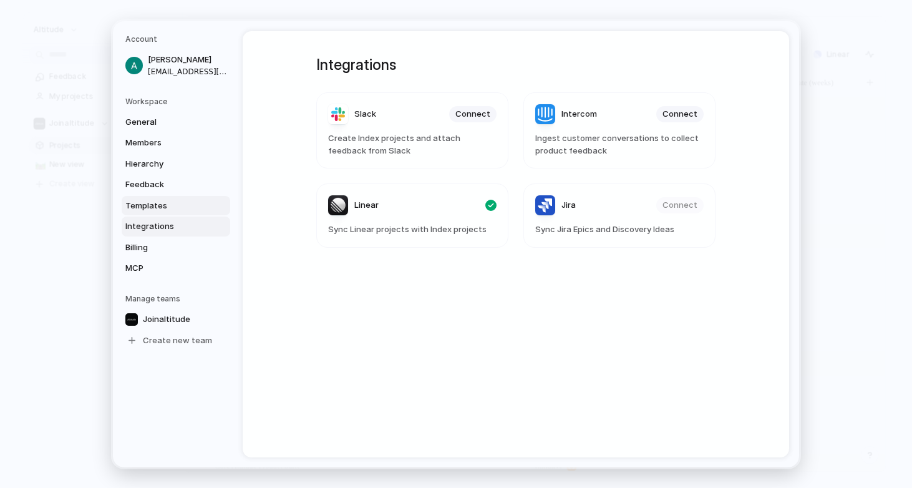
click at [167, 205] on span "Templates" at bounding box center [165, 205] width 80 height 12
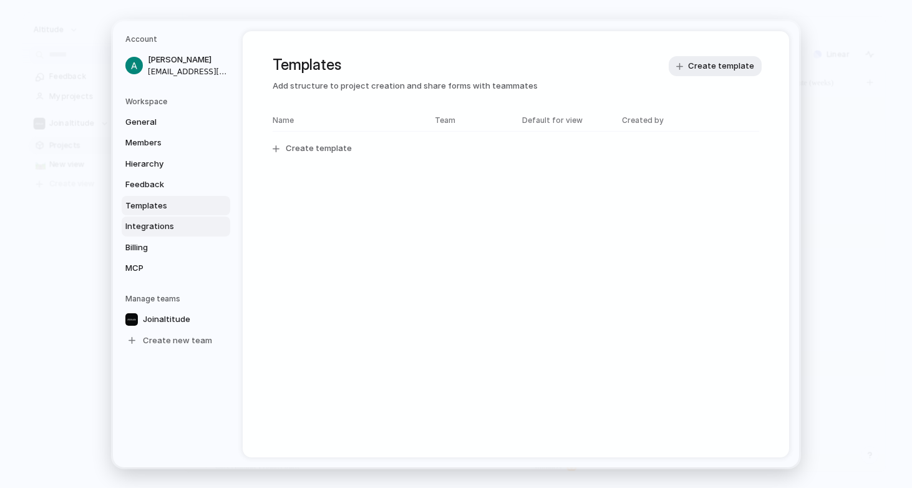
click at [165, 227] on span "Integrations" at bounding box center [165, 226] width 80 height 12
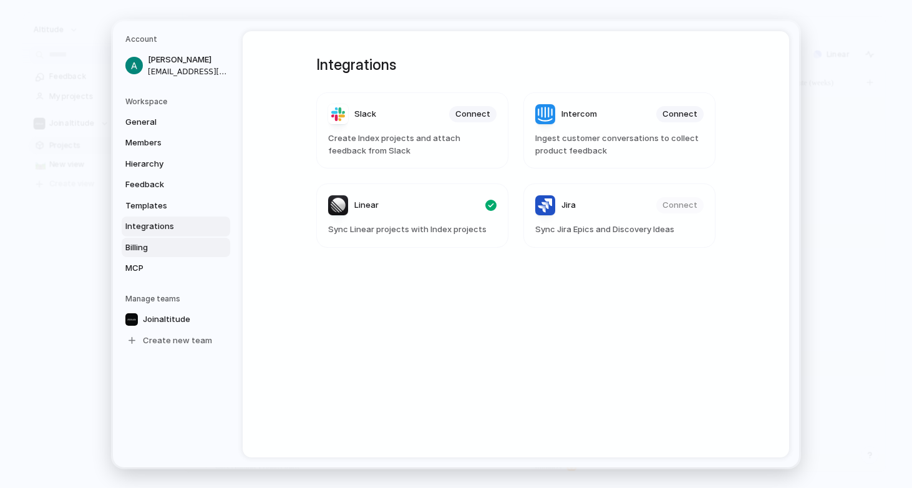
click at [165, 248] on span "Billing" at bounding box center [165, 247] width 80 height 12
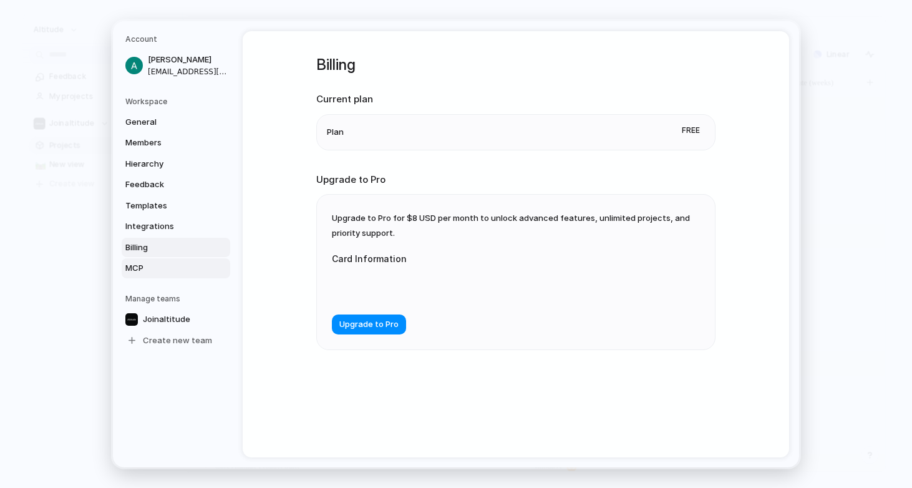
click at [165, 271] on span "MCP" at bounding box center [165, 268] width 80 height 12
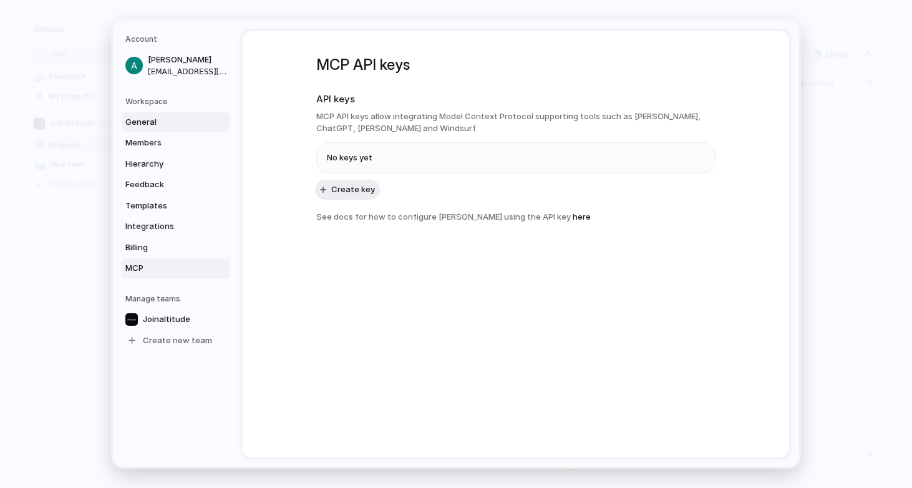
click at [163, 127] on span "General" at bounding box center [165, 121] width 80 height 12
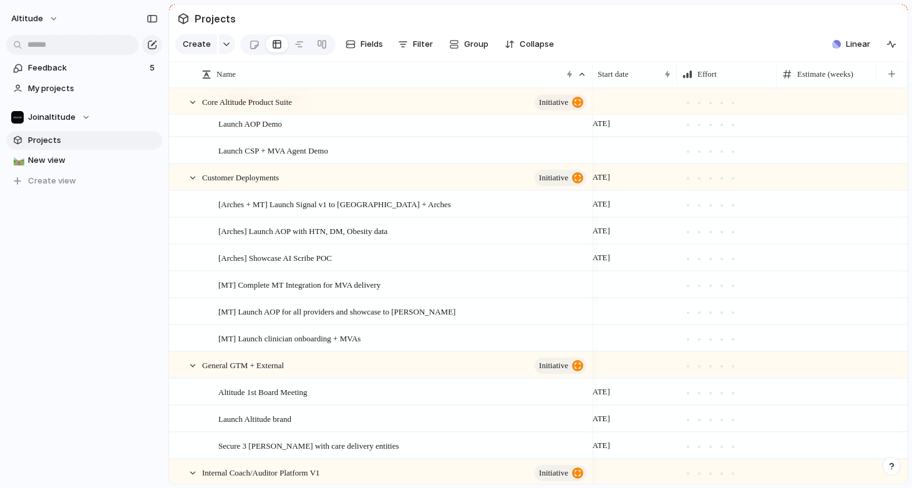
scroll to position [407, 0]
